Goal: Check status: Check status

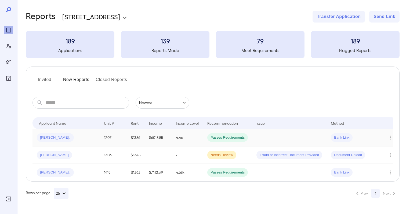
click at [179, 138] on td "4.4x" at bounding box center [186, 137] width 31 height 17
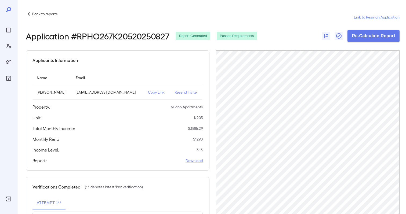
click at [364, 17] on link "Link to Resman Application" at bounding box center [377, 16] width 46 height 5
